Goal: Task Accomplishment & Management: Manage account settings

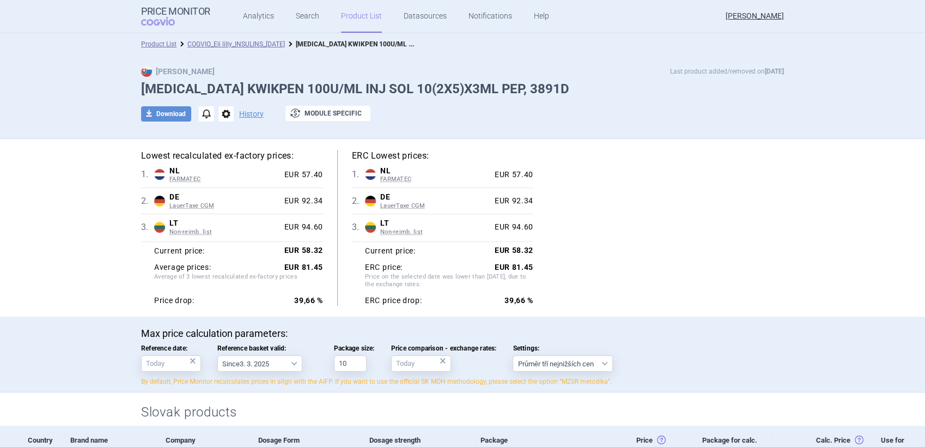
click at [166, 121] on div "download Download notifications options History exchange Module specific" at bounding box center [462, 114] width 643 height 16
click at [170, 115] on button "download Download" at bounding box center [166, 113] width 50 height 15
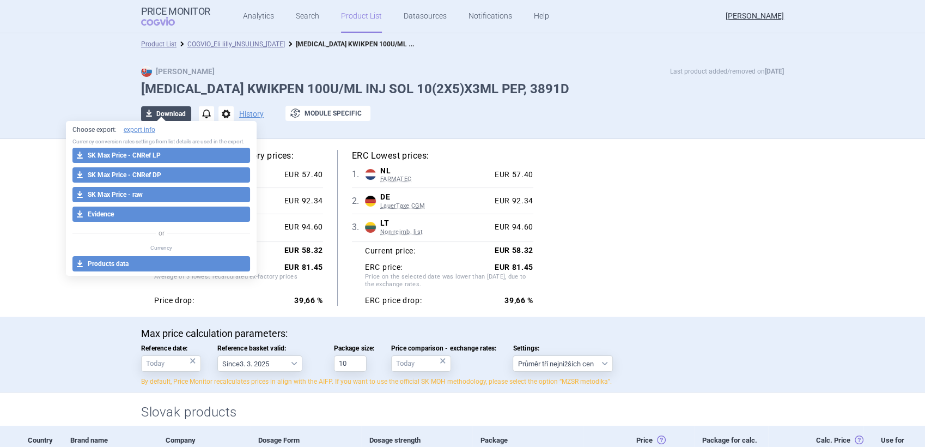
select select "EUR"
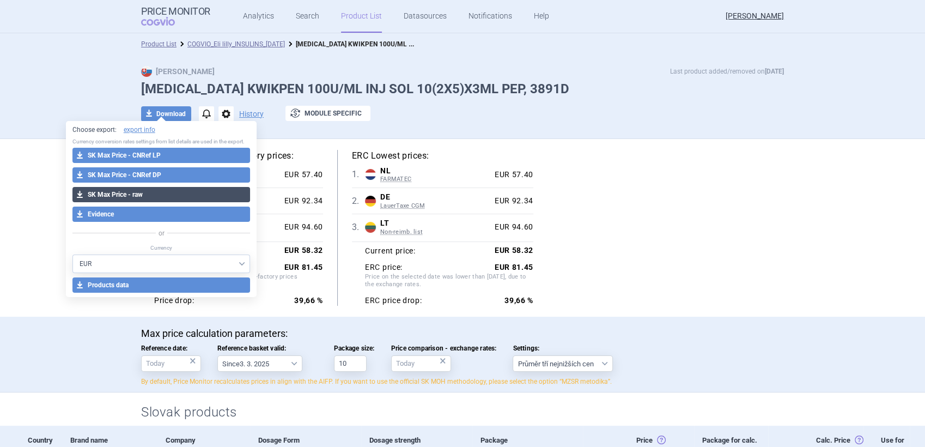
click at [158, 196] on button "download SK Max Price - raw" at bounding box center [161, 194] width 178 height 15
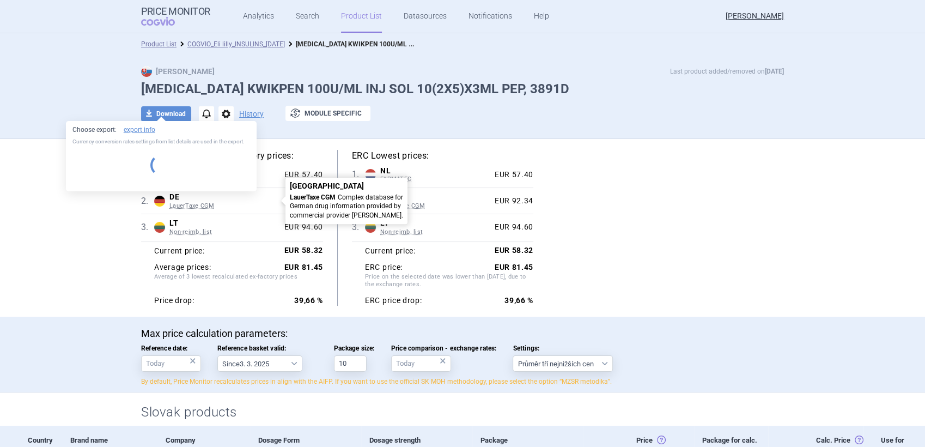
select select "EUR"
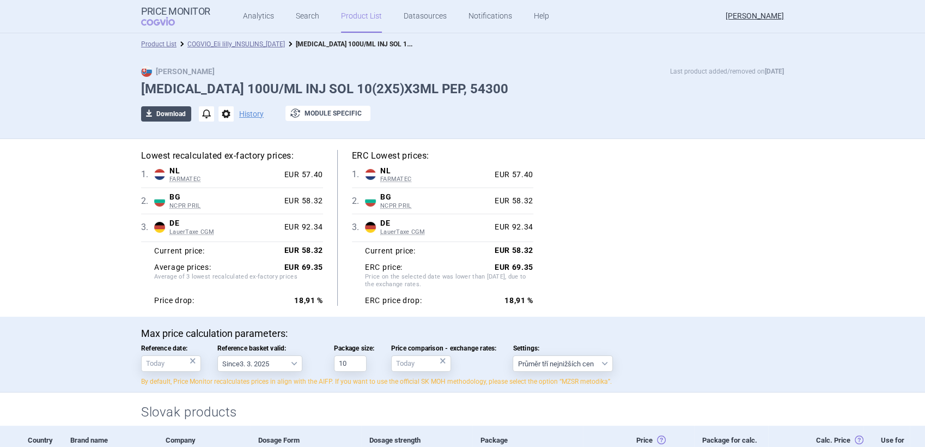
click at [173, 106] on button "download Download" at bounding box center [166, 113] width 50 height 15
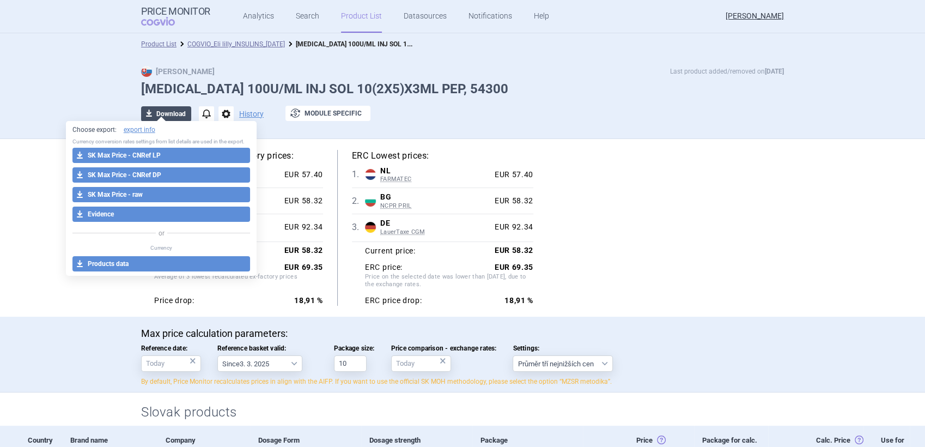
select select "EUR"
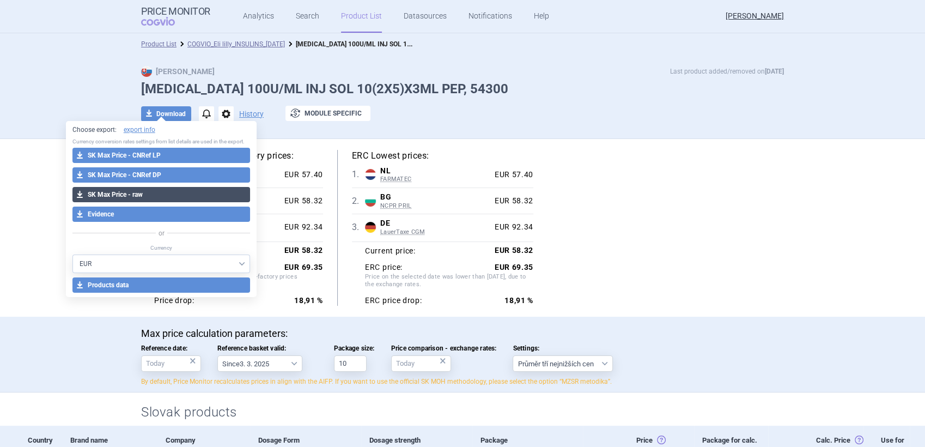
click at [157, 190] on button "download SK Max Price - raw" at bounding box center [161, 194] width 178 height 15
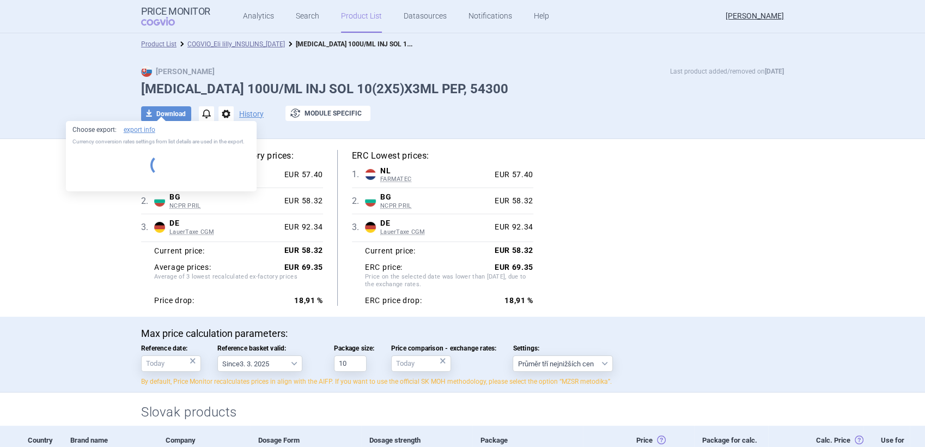
select select "EUR"
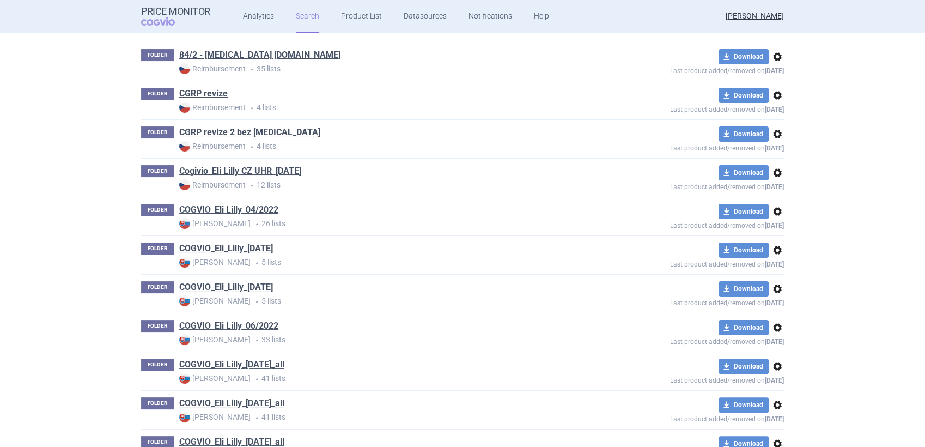
scroll to position [212, 0]
click at [240, 284] on link "COGVIO_Eli_Lilly_06.10.2025" at bounding box center [226, 288] width 94 height 12
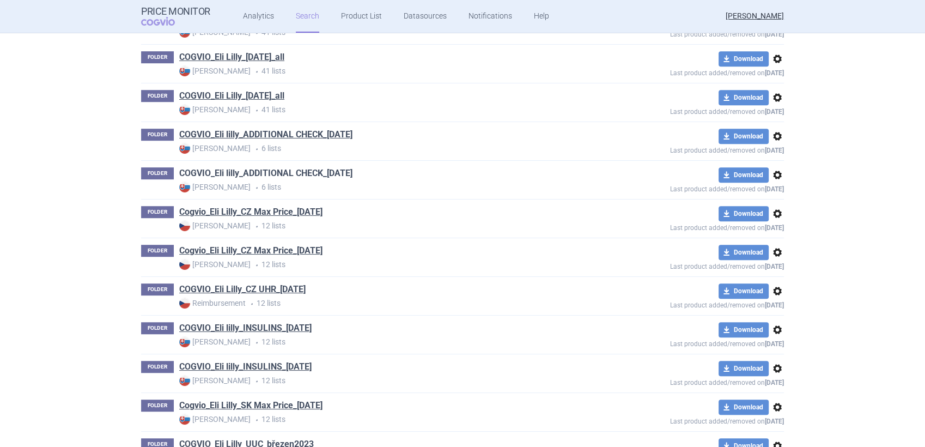
scroll to position [637, 0]
click at [260, 364] on link "COGVIO_Eli lilly_INSULINS_[DATE]" at bounding box center [245, 366] width 132 height 12
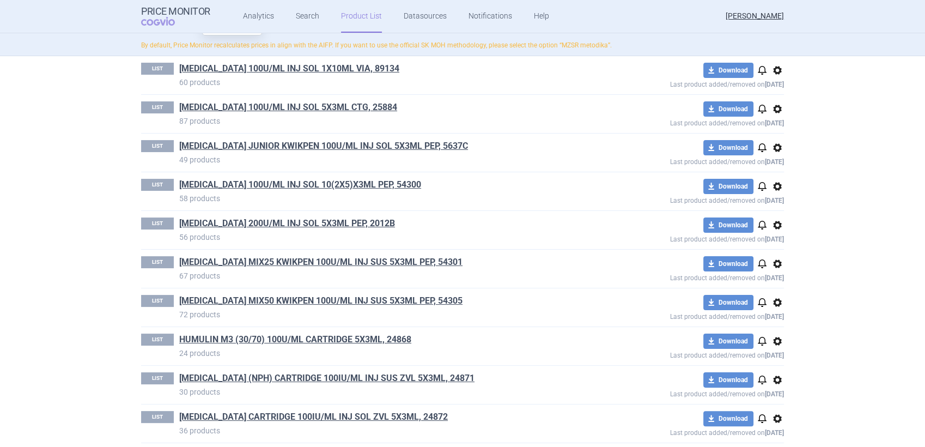
scroll to position [96, 0]
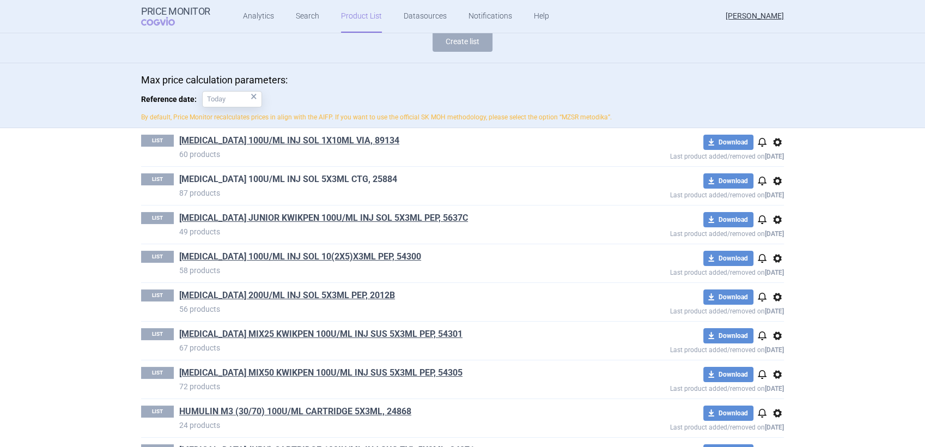
click at [272, 175] on link "HUMALOG 100U/ML INJ SOL 5X3ML CTG, 25884" at bounding box center [288, 179] width 218 height 12
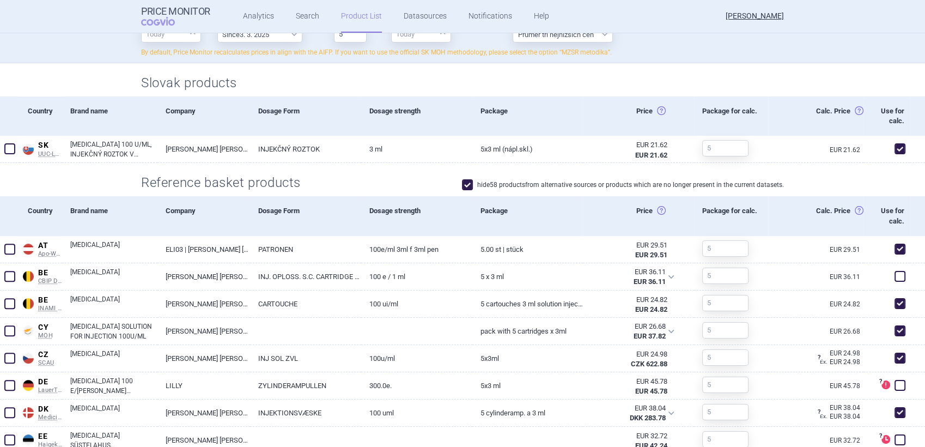
scroll to position [328, 0]
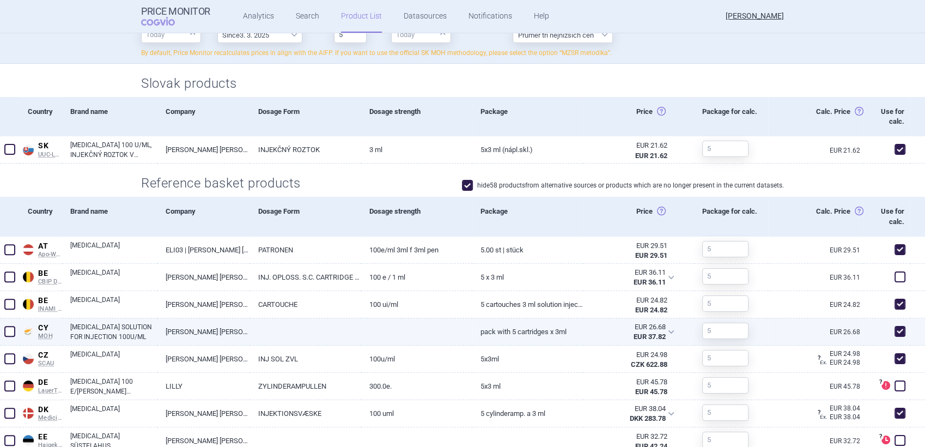
click at [710, 319] on div at bounding box center [721, 330] width 54 height 25
click at [707, 331] on input "text" at bounding box center [725, 330] width 46 height 16
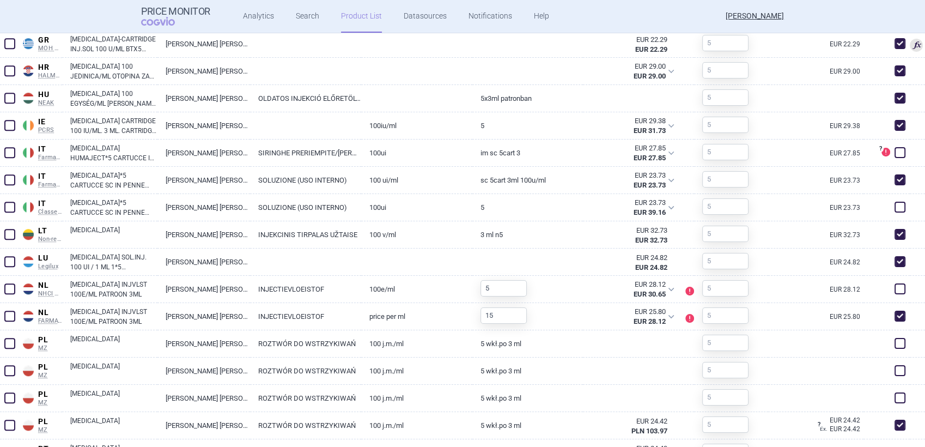
scroll to position [780, 0]
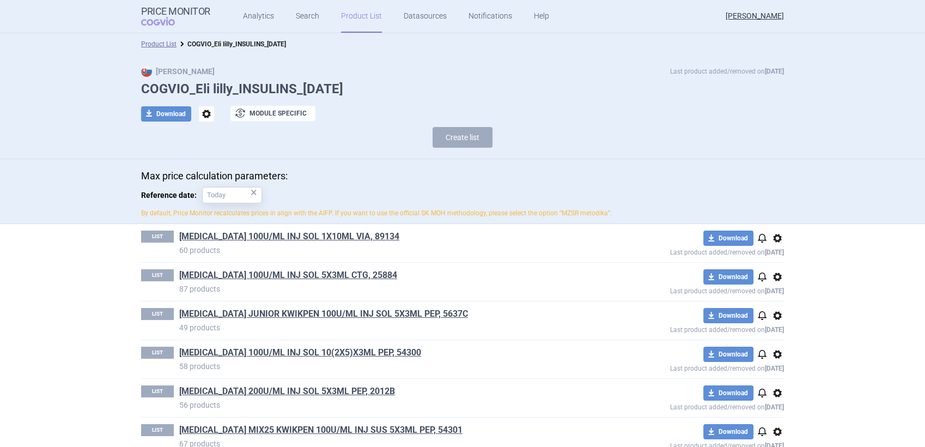
scroll to position [251, 0]
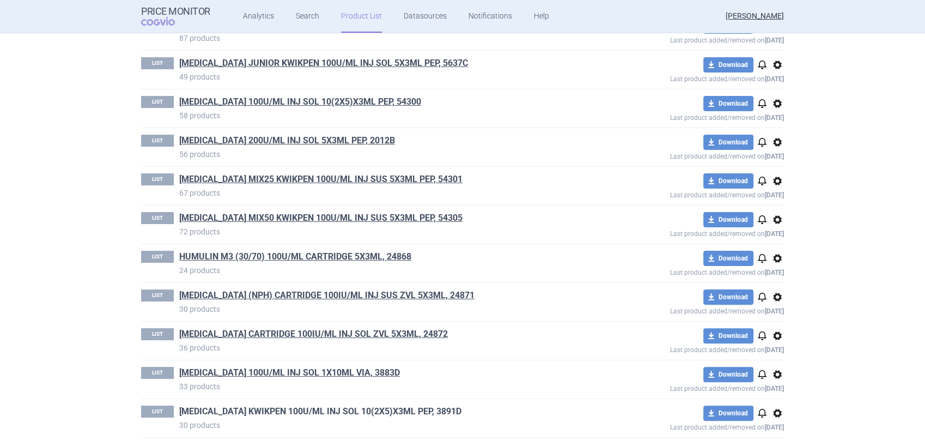
click at [284, 406] on link "LYUMJEV KWIKPEN 100U/ML INJ SOL 10(2X5)X3ML PEP, 3891D" at bounding box center [320, 411] width 282 height 12
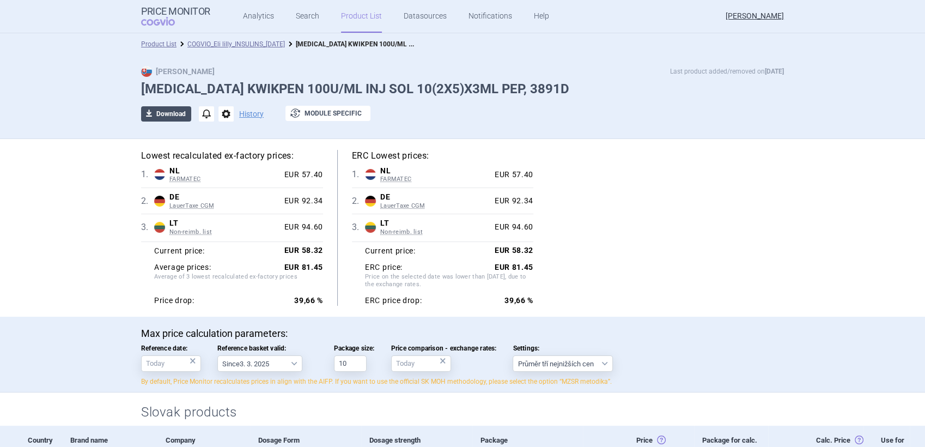
click at [170, 114] on button "download Download" at bounding box center [166, 113] width 50 height 15
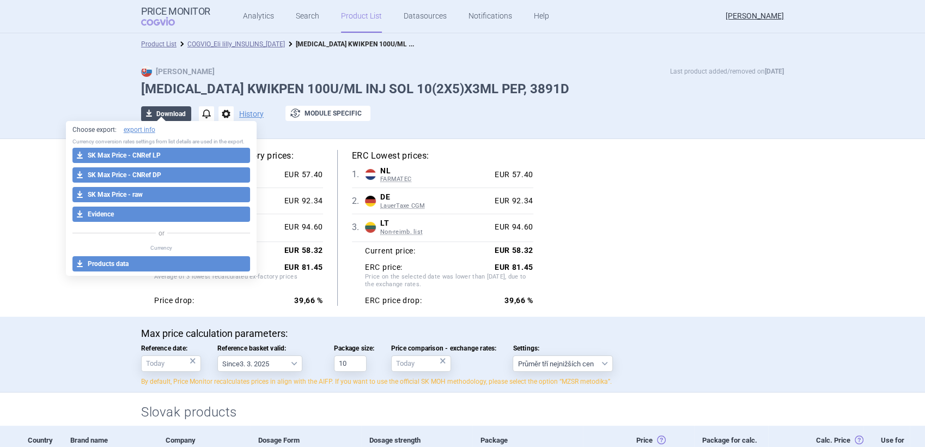
select select "EUR"
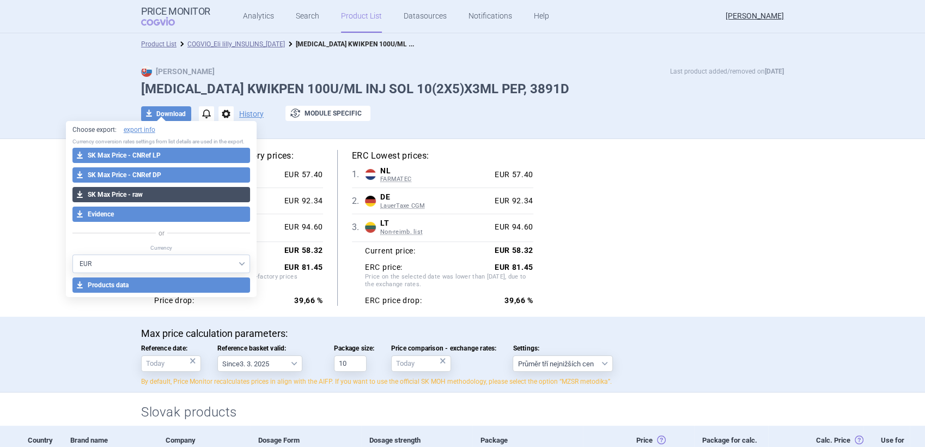
click at [146, 191] on button "download SK Max Price - raw" at bounding box center [161, 194] width 178 height 15
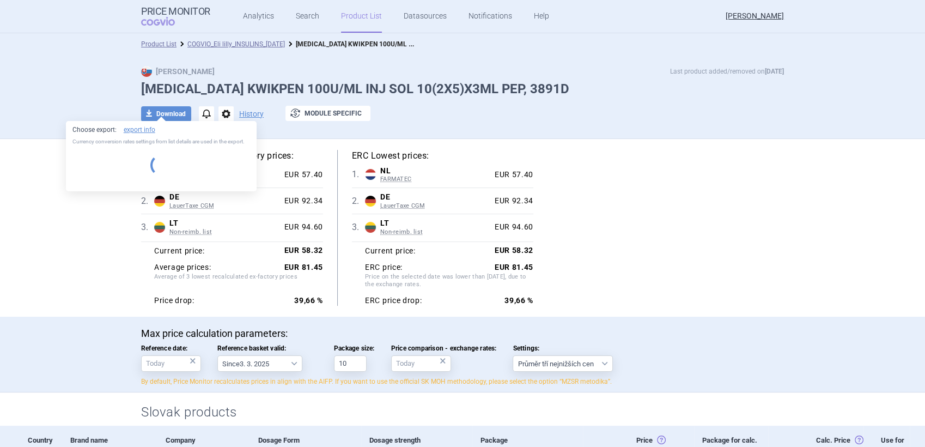
select select "EUR"
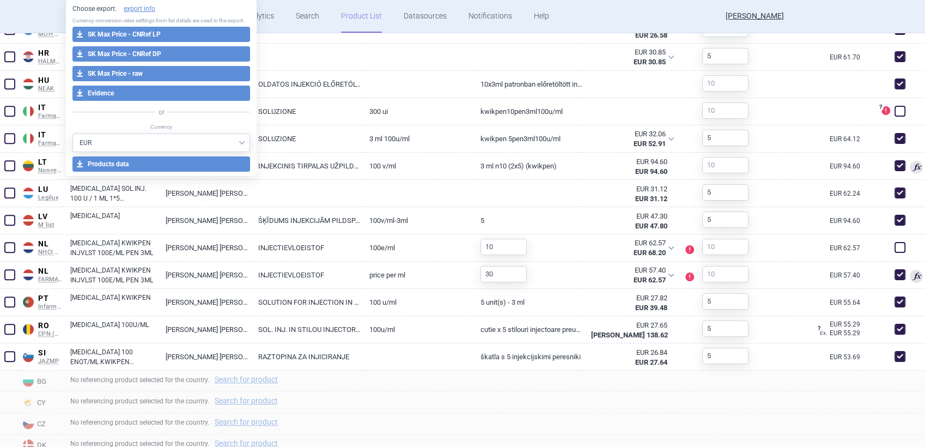
scroll to position [788, 0]
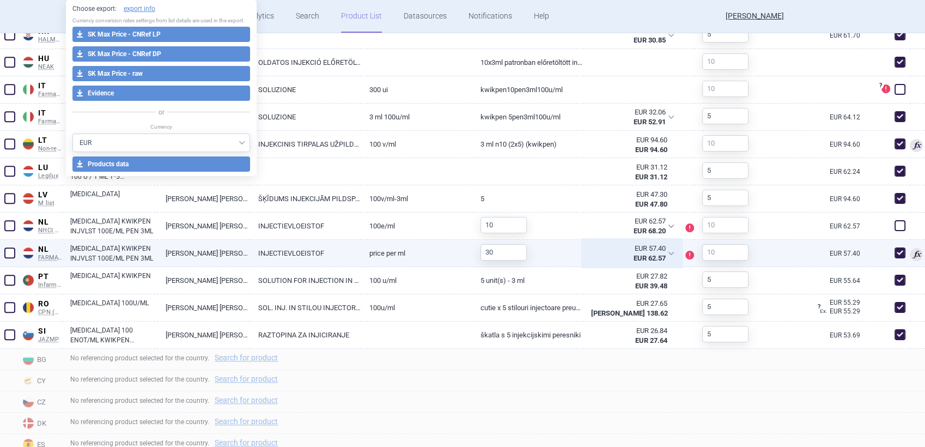
click at [664, 249] on div "EUR 57.40 EUR 62.57" at bounding box center [632, 253] width 98 height 27
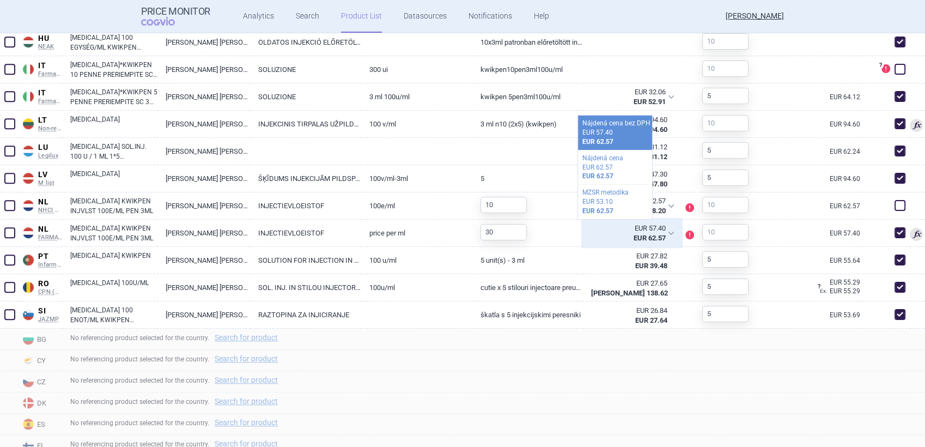
scroll to position [808, 0]
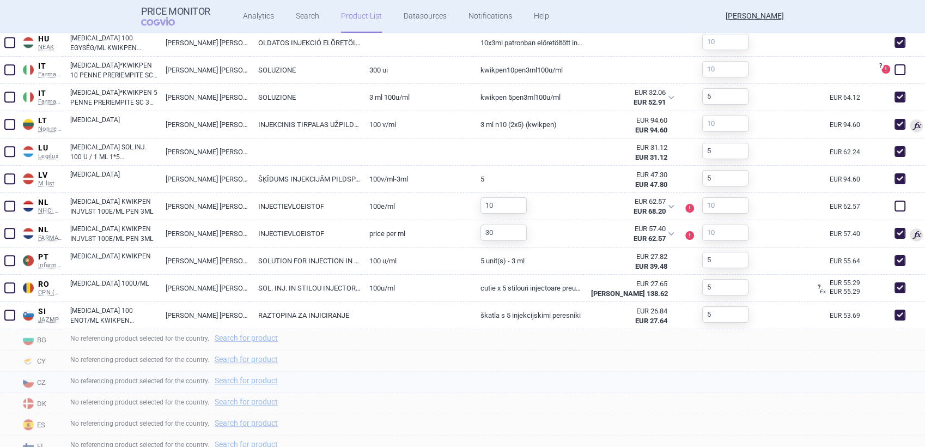
click at [564, 378] on div "No referencing product selected for the country. Search for product" at bounding box center [493, 381] width 863 height 21
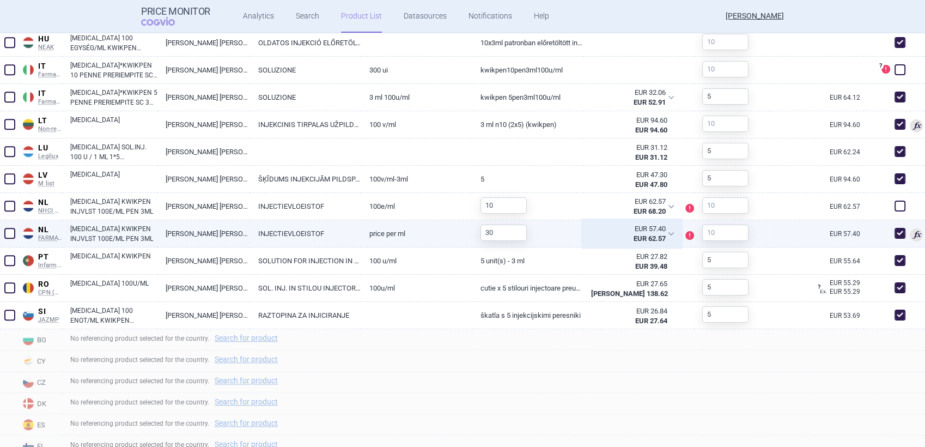
click at [663, 233] on div "EUR 57.40 EUR 62.57" at bounding box center [632, 233] width 98 height 27
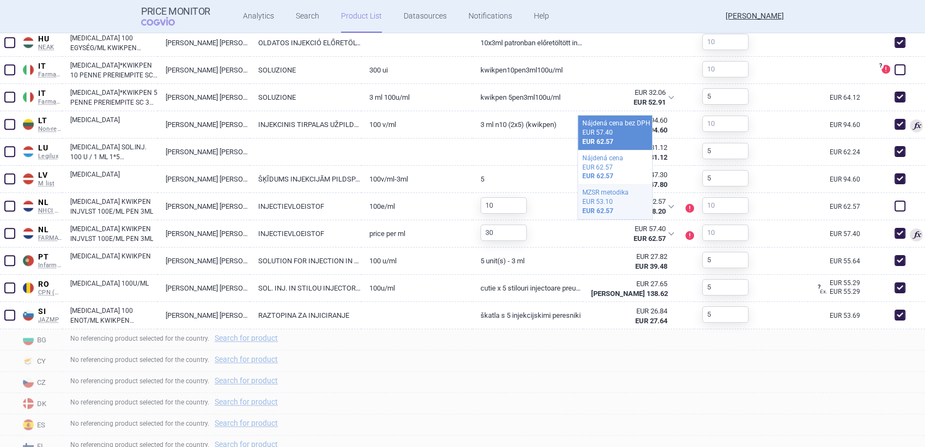
click at [631, 211] on div "EUR 62.57" at bounding box center [614, 210] width 65 height 9
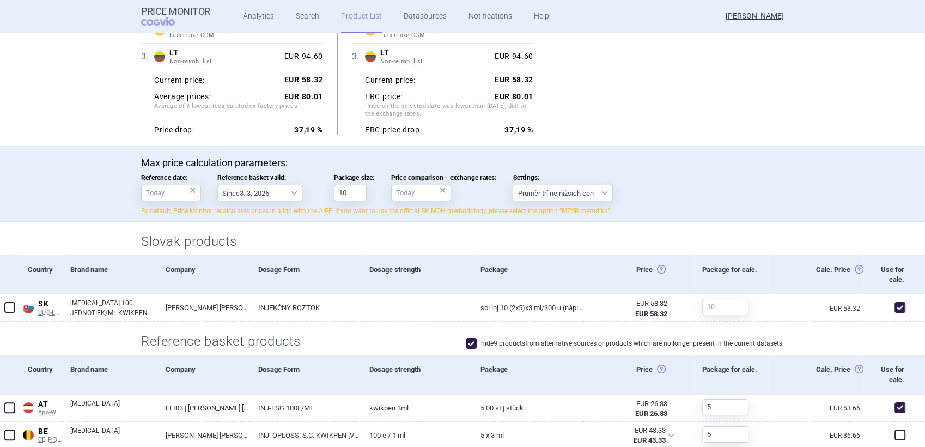
scroll to position [0, 0]
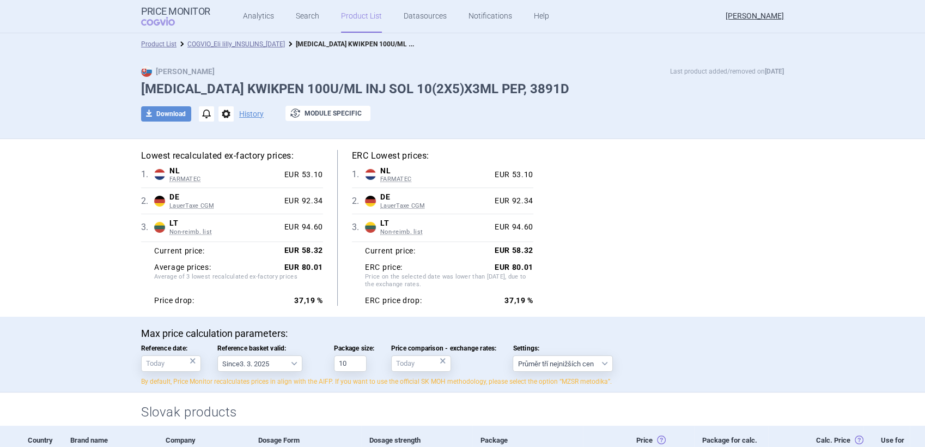
click at [223, 108] on span "options" at bounding box center [225, 113] width 15 height 15
click at [313, 107] on button "exchange Module specific" at bounding box center [327, 113] width 85 height 15
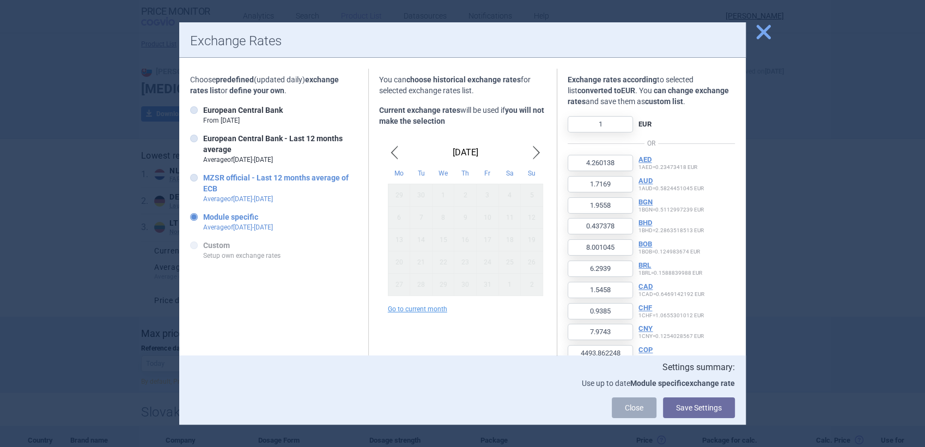
click at [240, 190] on label "MZSR official - Last 12 months average of ECB Average of Oct 2024 - Sept 2025" at bounding box center [273, 188] width 167 height 32
click at [202, 184] on input "MZSR official - Last 12 months average of ECB Average of Oct 2024 - Sept 2025" at bounding box center [196, 178] width 11 height 11
radio input "true"
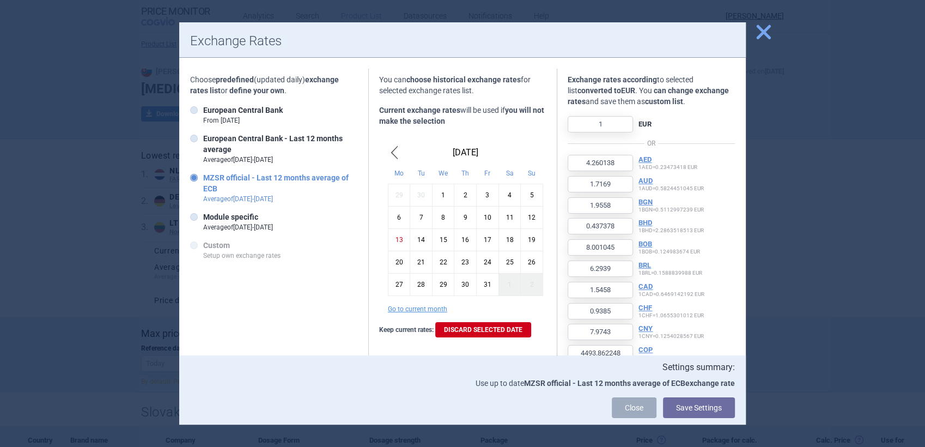
click at [240, 190] on label "MZSR official - Last 12 months average of ECB Average of Oct 2024 - Sept 2025" at bounding box center [273, 188] width 167 height 32
click at [202, 184] on input "MZSR official - Last 12 months average of ECB Average of Oct 2024 - Sept 2025" at bounding box center [196, 178] width 11 height 11
click at [436, 199] on div "1" at bounding box center [443, 195] width 22 height 22
click at [695, 405] on button "Save Settings" at bounding box center [699, 407] width 72 height 21
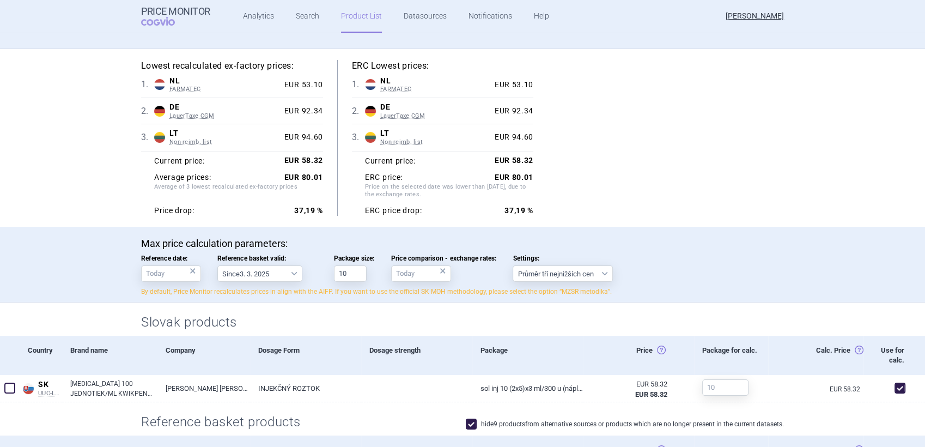
scroll to position [30, 0]
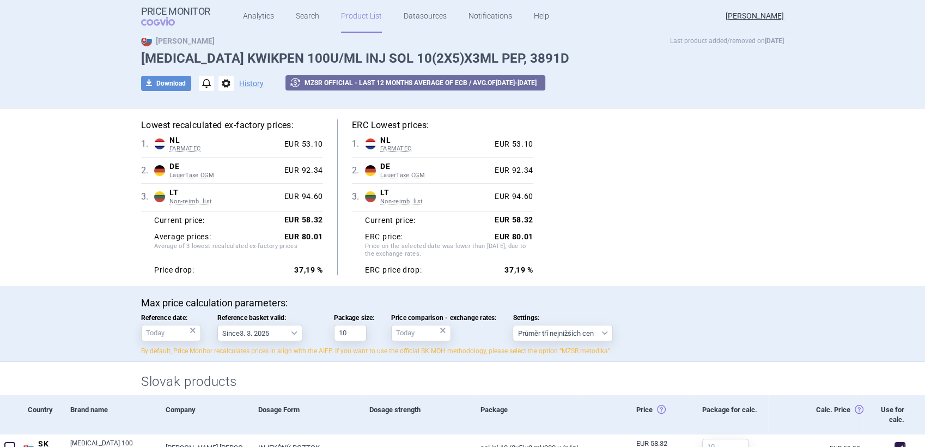
click at [218, 85] on span "options" at bounding box center [225, 83] width 15 height 15
click at [294, 92] on div "Max Price Last product added/removed on 12 Oct LYUMJEV KWIKPEN 100U/ML INJ SOL …" at bounding box center [462, 68] width 686 height 67
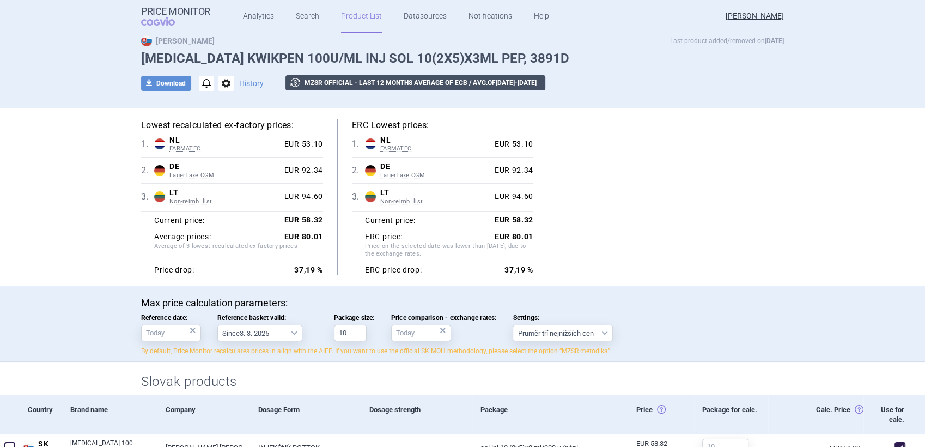
click at [312, 81] on button "exchange MZSR official - Last 12 months average of ECB / avg. of Oct 2024 - Sep…" at bounding box center [415, 82] width 260 height 15
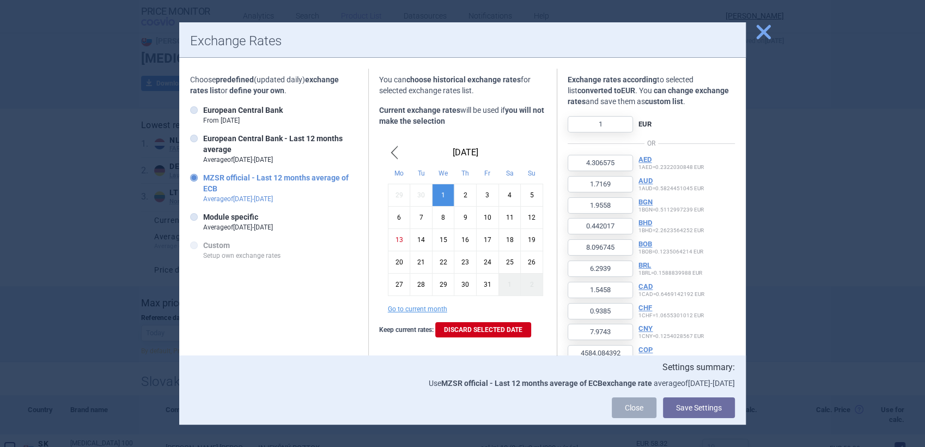
click at [479, 218] on div "10" at bounding box center [488, 217] width 22 height 22
click at [695, 408] on button "Save Settings" at bounding box center [699, 407] width 72 height 21
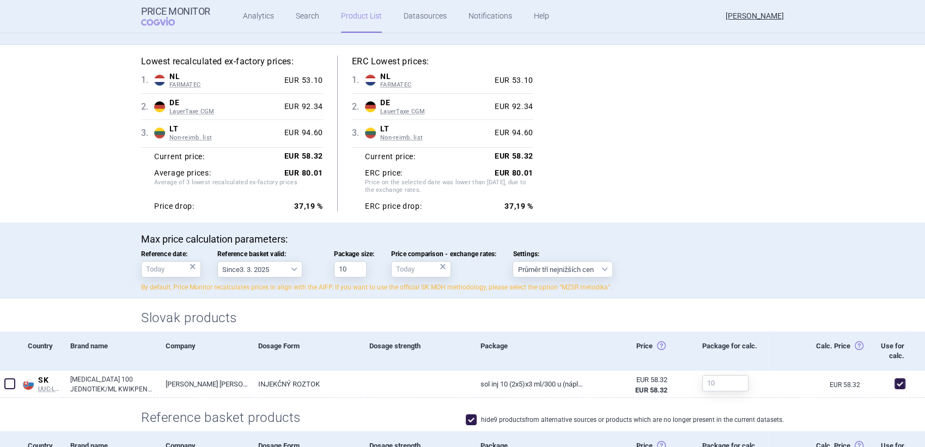
scroll to position [0, 0]
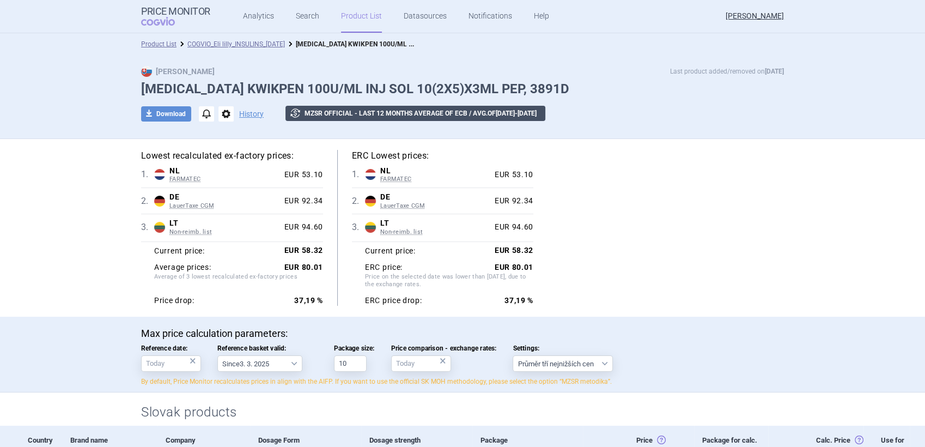
click at [428, 113] on button "exchange MZSR official - Last 12 months average of ECB / avg. of Oct 2024 - Sep…" at bounding box center [415, 113] width 260 height 15
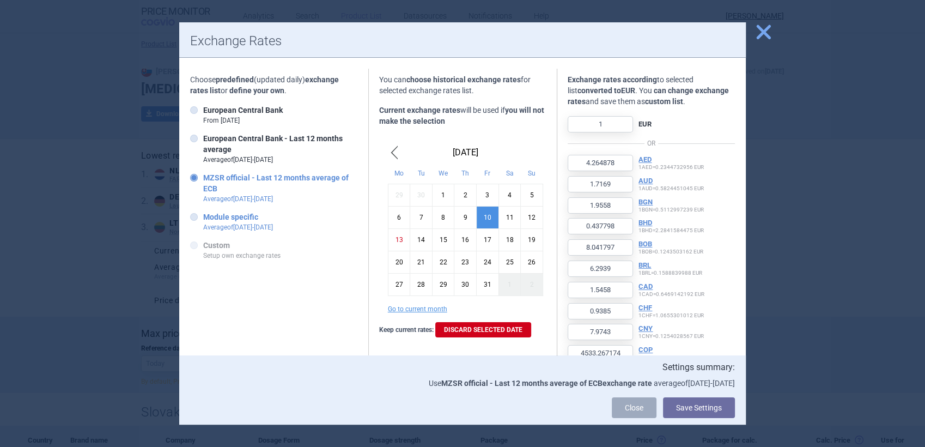
click at [236, 224] on p "Average of Oct 2024 - Sept 2025" at bounding box center [238, 227] width 70 height 10
click at [202, 223] on input "Module specific Average of Oct 2024 - Sept 2025" at bounding box center [196, 217] width 11 height 11
radio input "true"
type input "4.260138"
type input "0.437378"
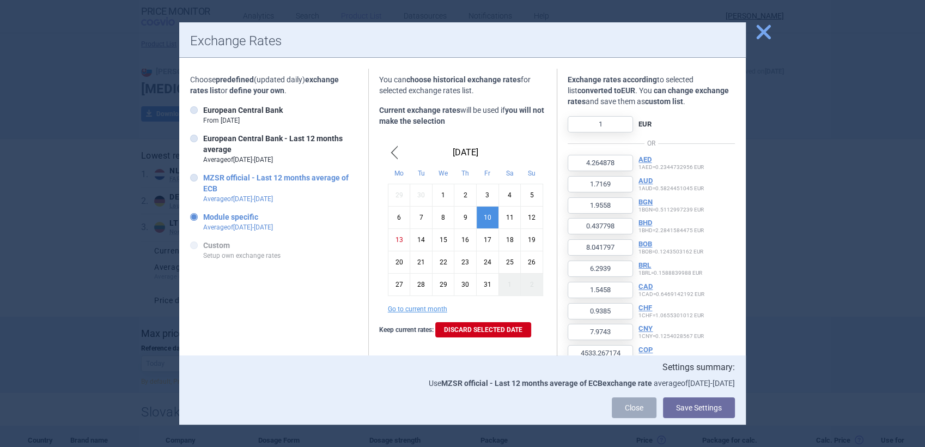
type input "8.001045"
type input "4493.862248"
type input "151.401179"
type input "0.822416"
type input "0.355926"
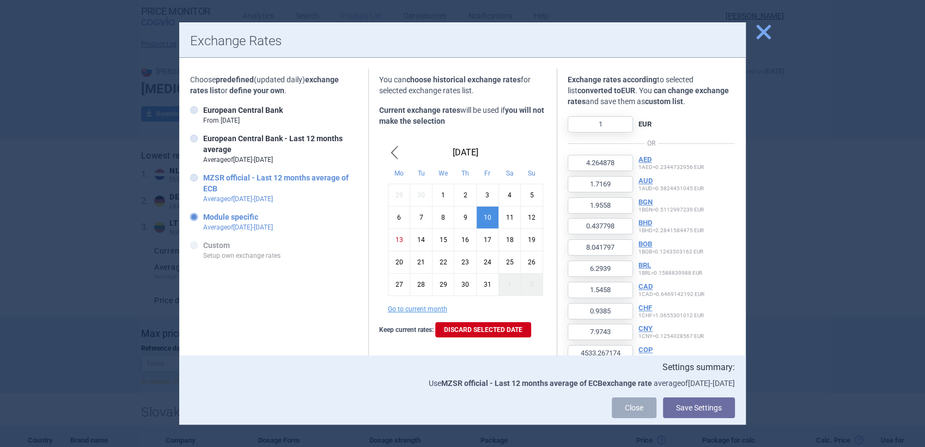
type input "621.904982"
type input "103439.528249"
type input "19.617812"
type input "0.446028"
type input "4.222626"
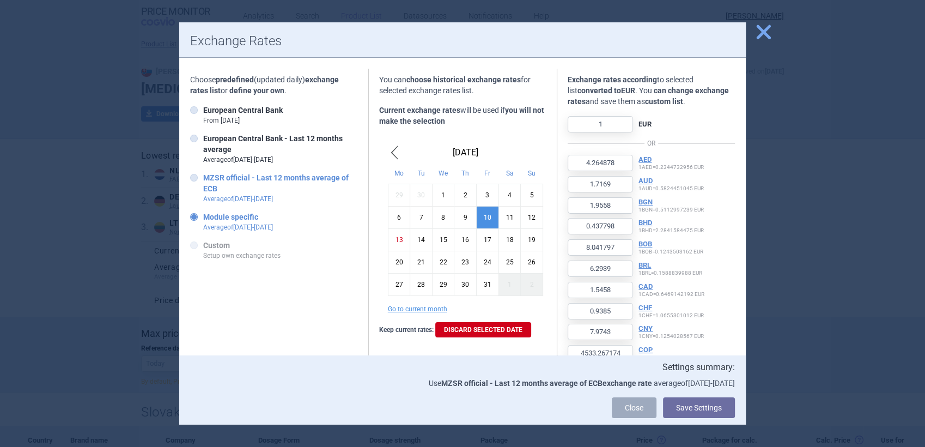
type input "117.142632"
type input "94.607617"
type input "4.351049"
type input "14007.138789"
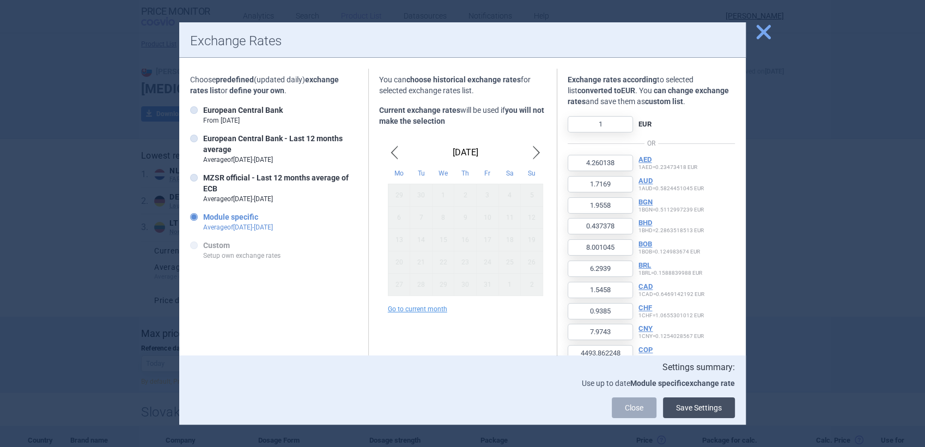
click at [706, 407] on button "Save Settings" at bounding box center [699, 407] width 72 height 21
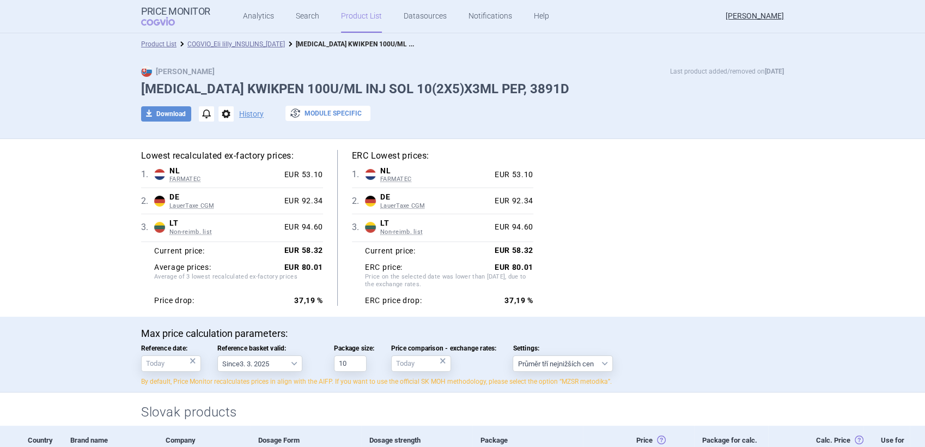
click at [336, 112] on button "exchange Module specific" at bounding box center [327, 113] width 85 height 15
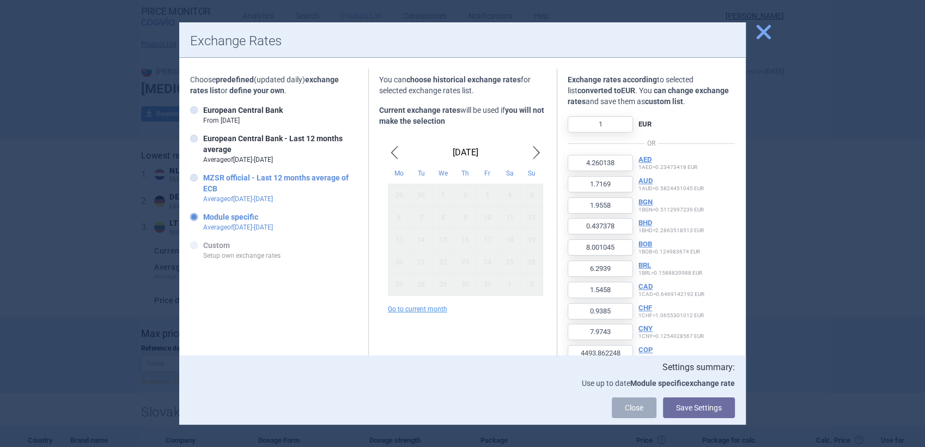
click at [242, 184] on label "MZSR official - Last 12 months average of ECB Average of Oct 2024 - Sept 2025" at bounding box center [273, 188] width 167 height 32
click at [202, 184] on input "MZSR official - Last 12 months average of ECB Average of Oct 2024 - Sept 2025" at bounding box center [196, 178] width 11 height 11
radio input "true"
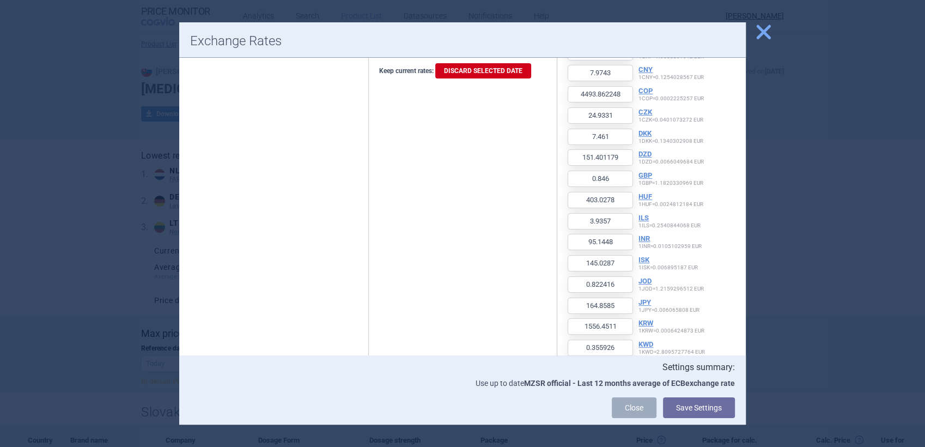
scroll to position [13, 0]
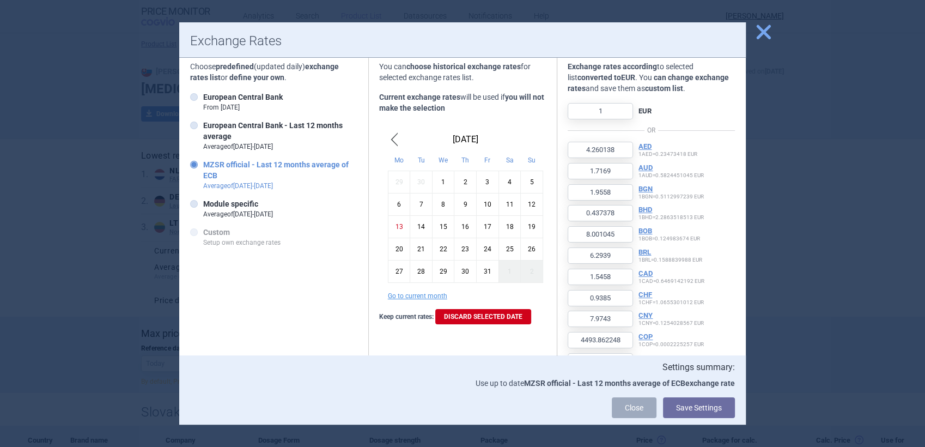
click at [486, 205] on div "10" at bounding box center [488, 204] width 22 height 22
click at [687, 407] on button "Save Settings" at bounding box center [699, 407] width 72 height 21
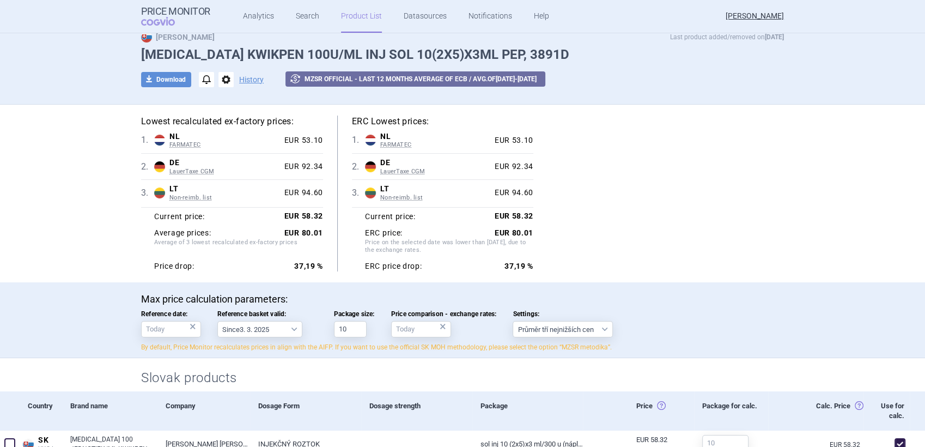
scroll to position [34, 0]
click at [421, 81] on button "exchange MZSR official - Last 12 months average of ECB / avg. of Oct 2024 - Sep…" at bounding box center [415, 79] width 260 height 15
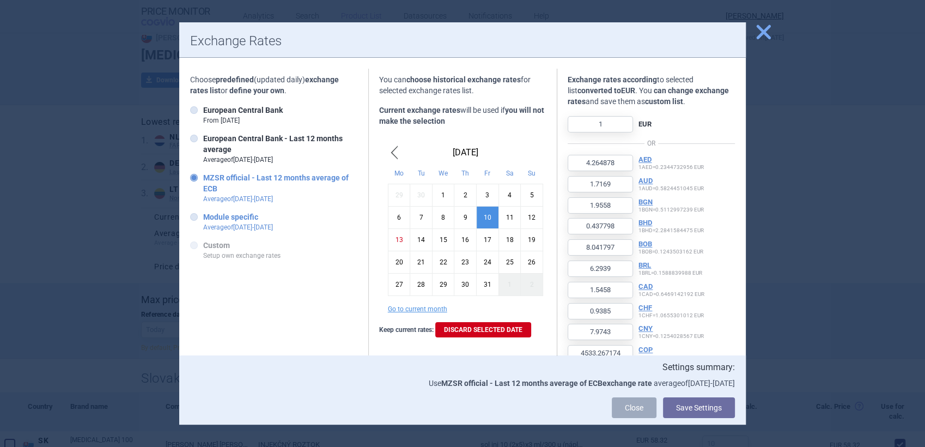
click at [227, 225] on p "Average of Oct 2024 - Sept 2025" at bounding box center [238, 227] width 70 height 10
click at [202, 223] on input "Module specific Average of Oct 2024 - Sept 2025" at bounding box center [196, 217] width 11 height 11
radio input "true"
type input "4.260138"
type input "0.437378"
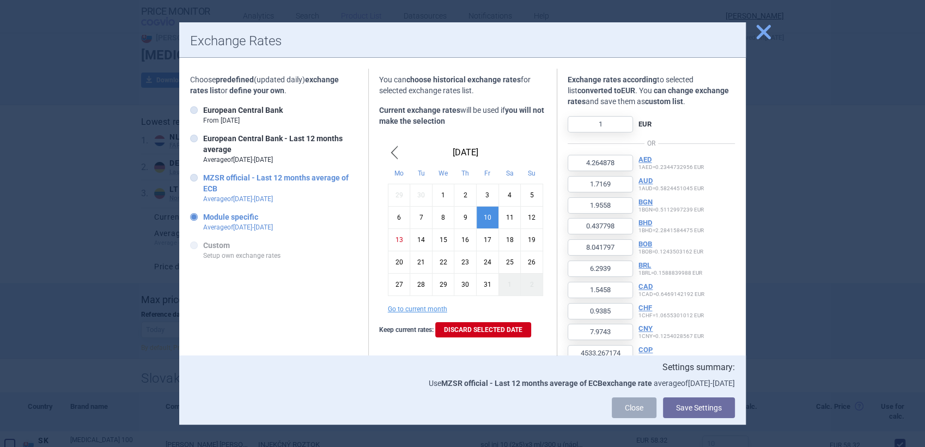
type input "8.001045"
type input "4493.862248"
type input "151.401179"
type input "0.822416"
type input "0.355926"
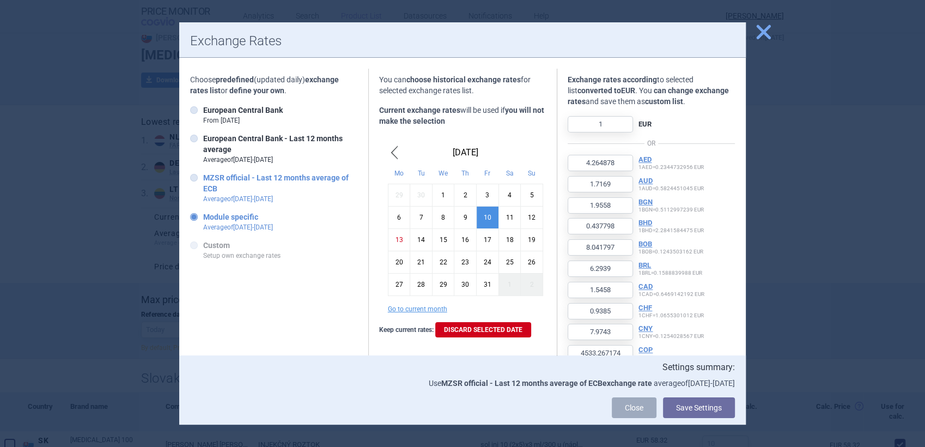
type input "621.904982"
type input "103439.528249"
type input "19.617812"
type input "0.446028"
type input "4.222626"
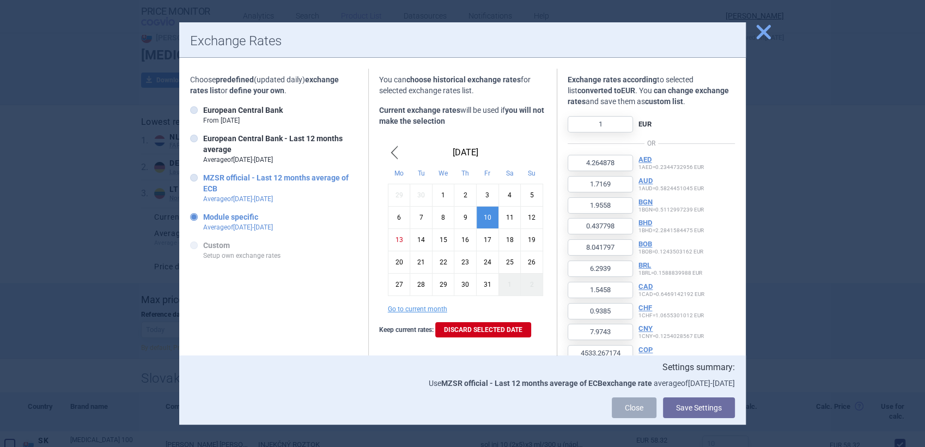
type input "117.142632"
type input "94.607617"
type input "4.351049"
type input "14007.138789"
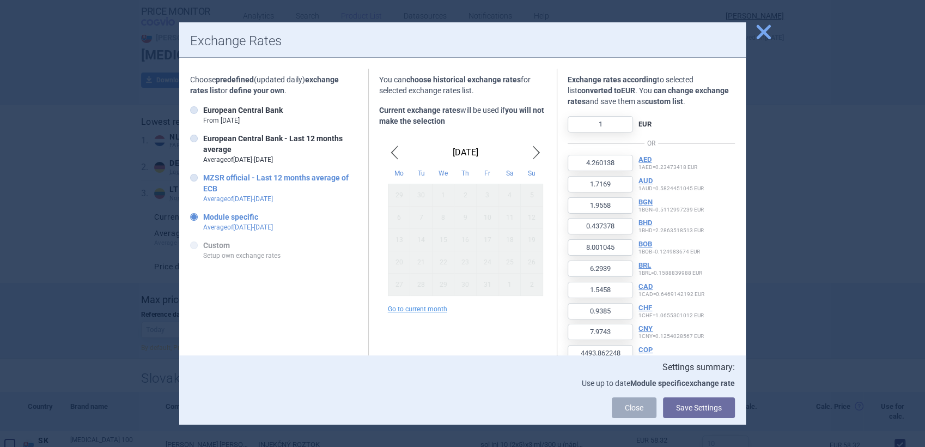
click at [241, 177] on strong "MZSR official - Last 12 months average of ECB" at bounding box center [275, 183] width 145 height 20
click at [202, 177] on input "MZSR official - Last 12 months average of ECB Average of Oct 2024 - Sept 2025" at bounding box center [196, 178] width 11 height 11
radio input "true"
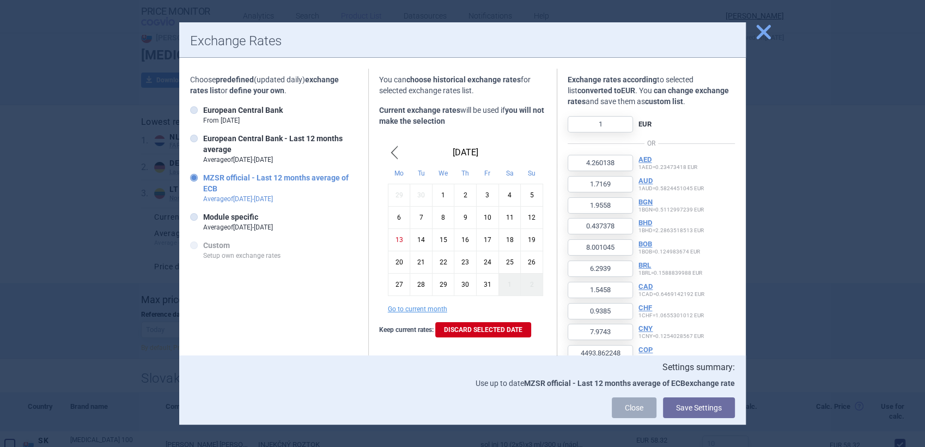
click at [483, 221] on div "10" at bounding box center [488, 217] width 22 height 22
click at [481, 201] on div "3" at bounding box center [488, 195] width 22 height 22
click at [483, 216] on div "10" at bounding box center [488, 217] width 22 height 22
click at [760, 35] on span "close" at bounding box center [763, 31] width 19 height 19
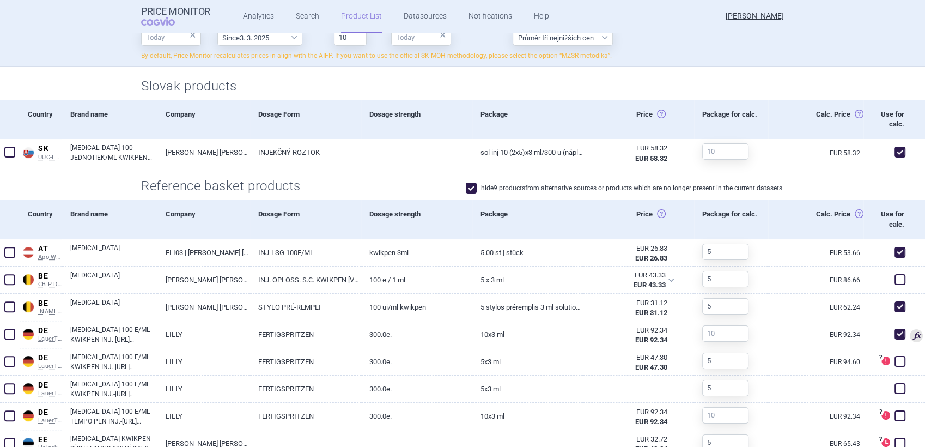
scroll to position [326, 0]
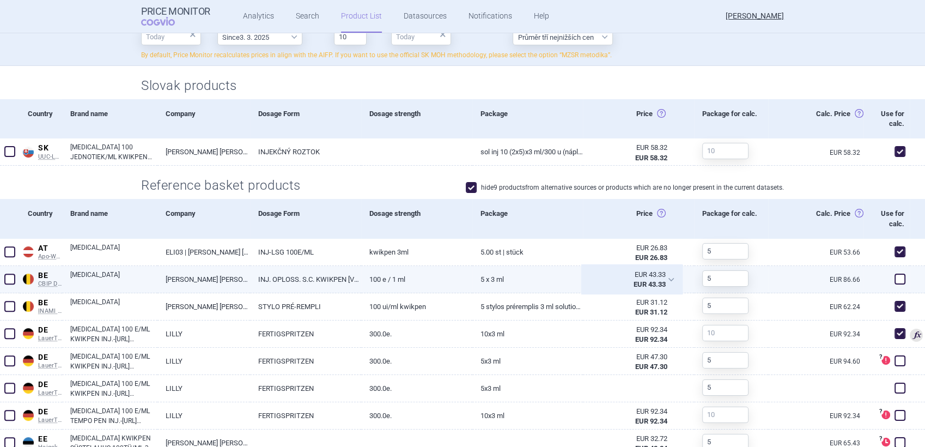
click at [654, 275] on div "EUR 43.33" at bounding box center [627, 275] width 75 height 10
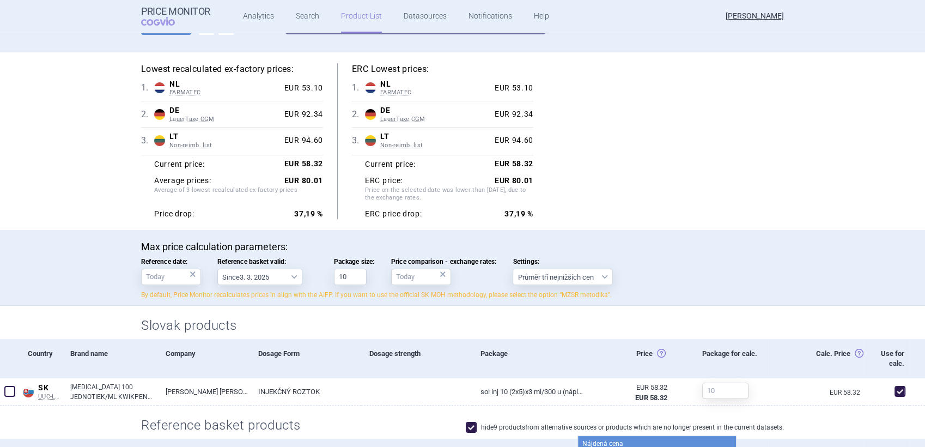
scroll to position [0, 0]
